Goal: Navigation & Orientation: Find specific page/section

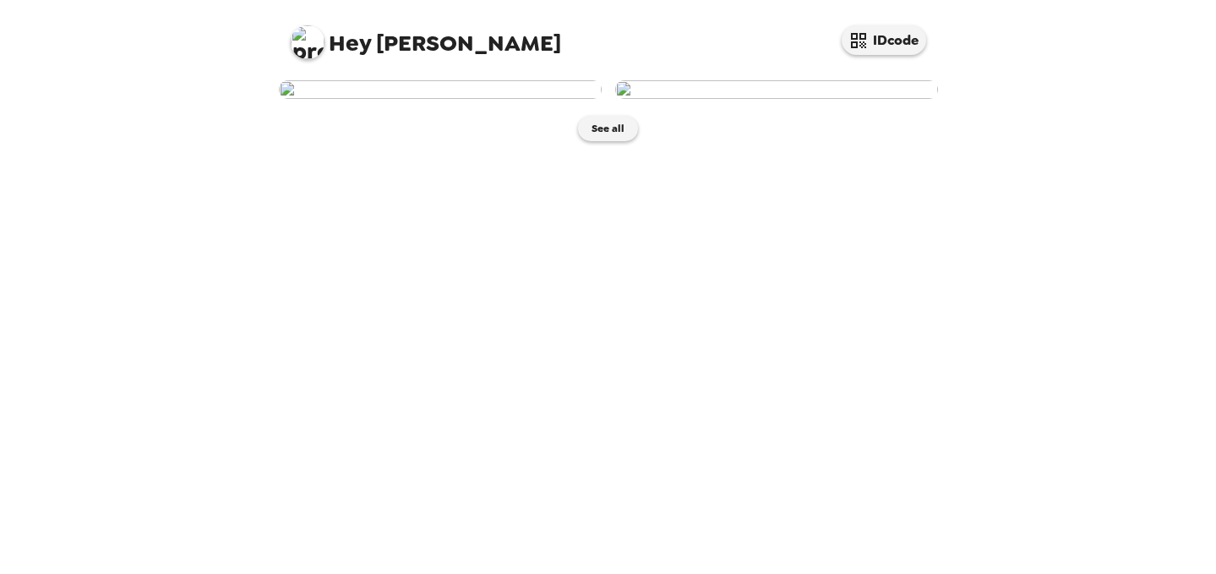
click at [885, 99] on img at bounding box center [776, 89] width 323 height 19
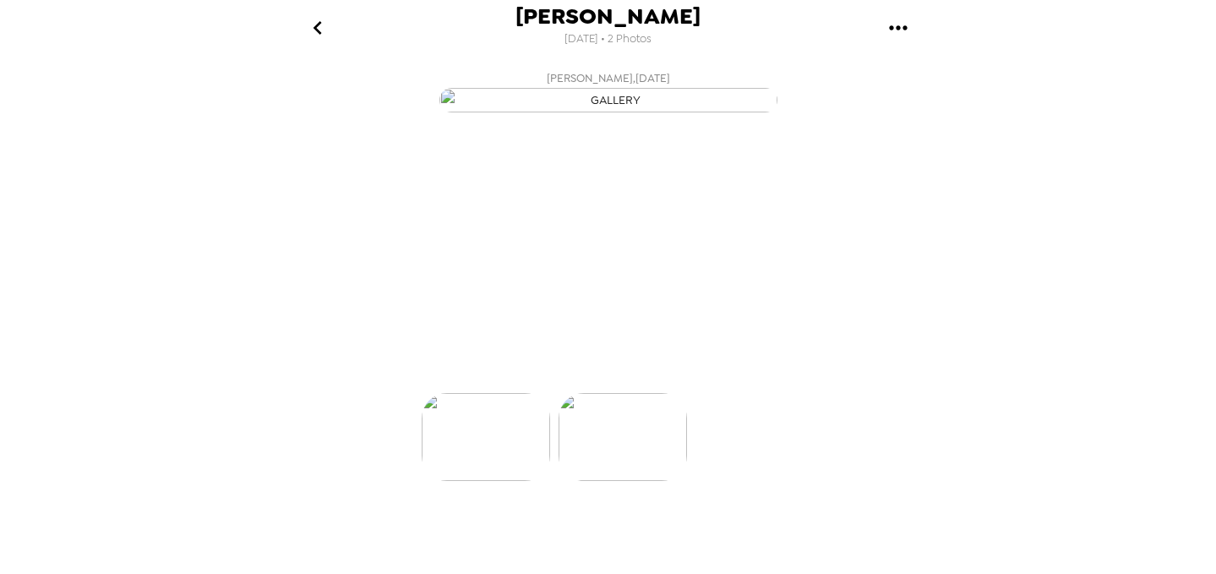
scroll to position [0, 135]
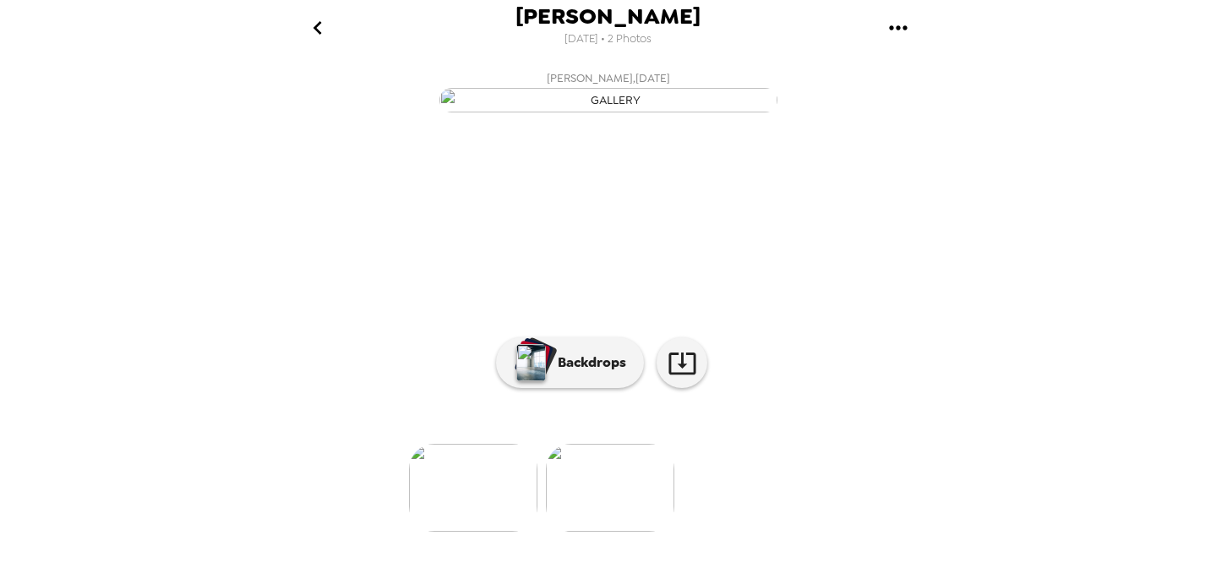
click at [299, 23] on button "go back" at bounding box center [318, 27] width 55 height 55
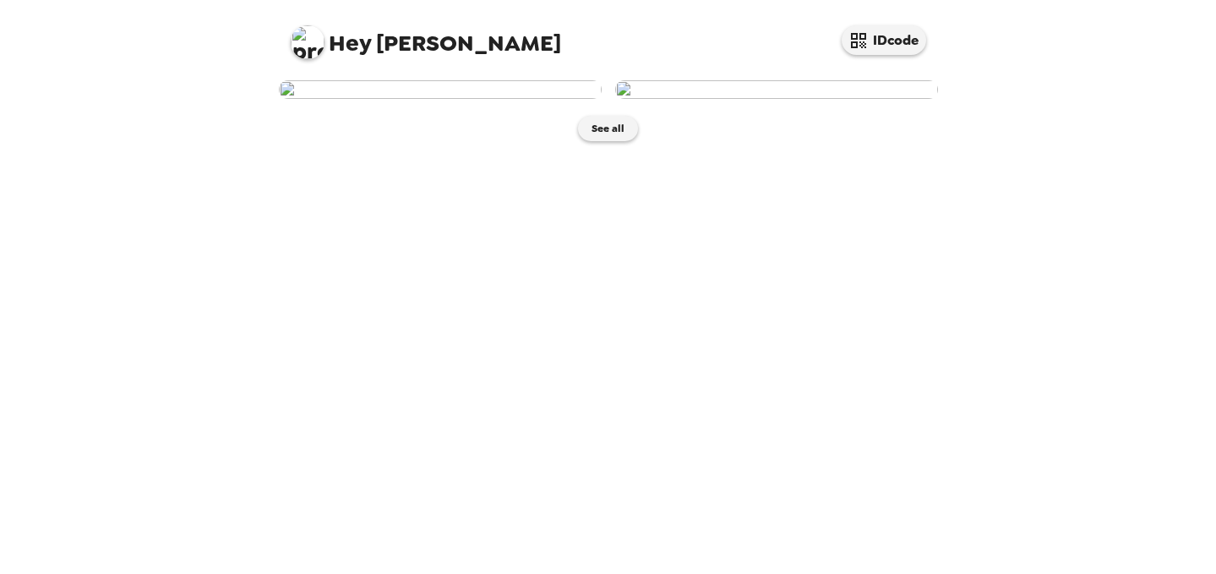
click at [475, 99] on img at bounding box center [440, 89] width 323 height 19
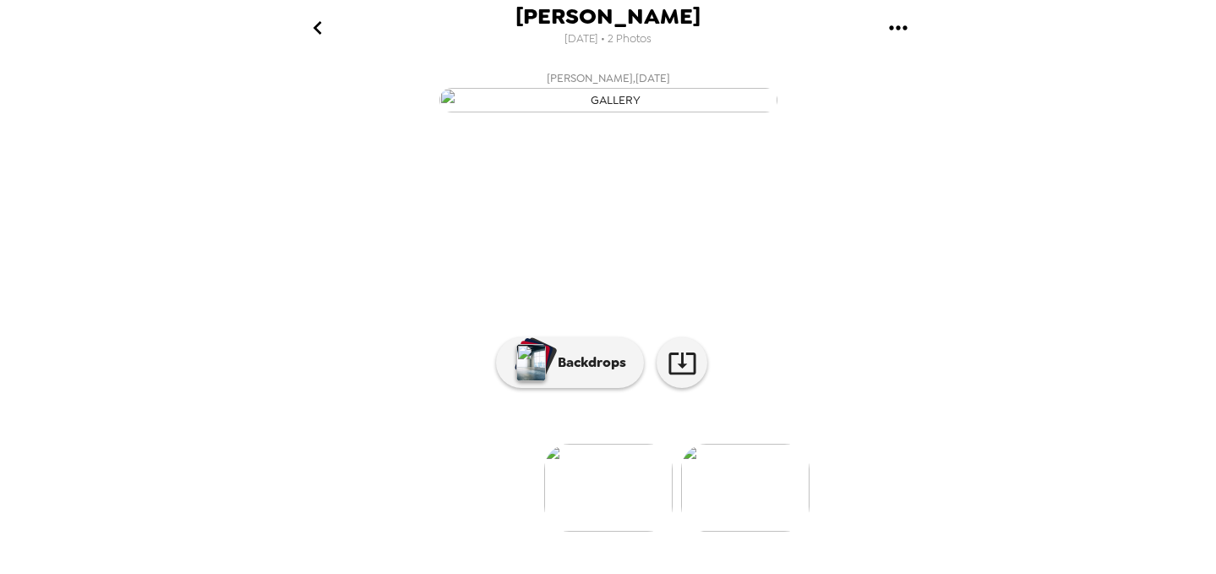
click at [296, 13] on button "go back" at bounding box center [318, 27] width 55 height 55
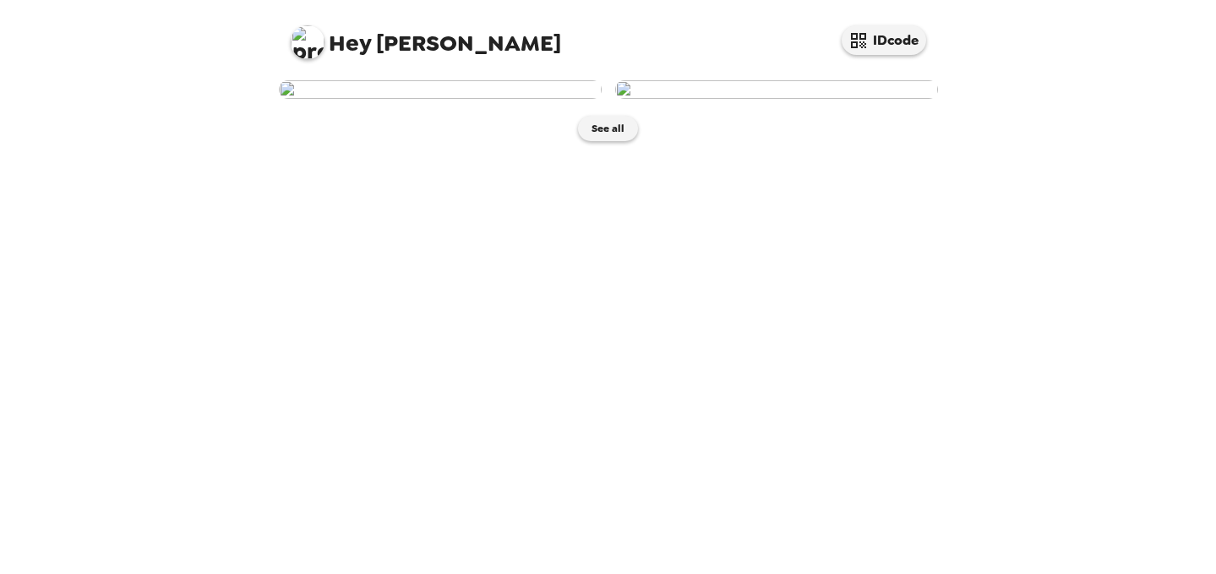
click at [726, 99] on img at bounding box center [776, 89] width 323 height 19
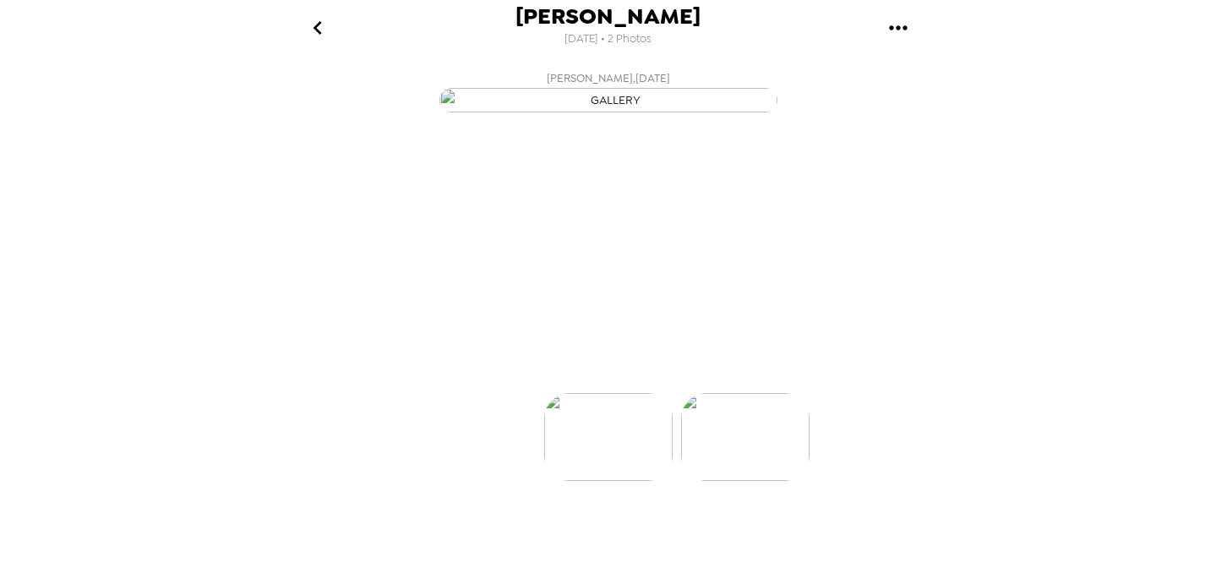
scroll to position [0, 135]
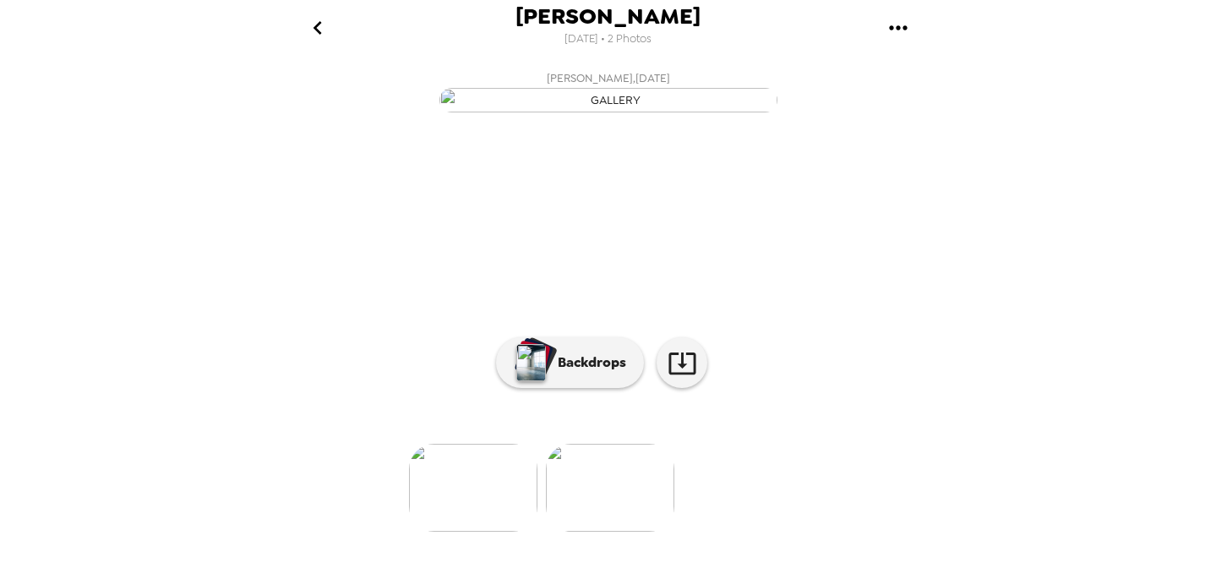
click at [318, 34] on icon "go back" at bounding box center [317, 27] width 27 height 27
